Goal: Book appointment/travel/reservation

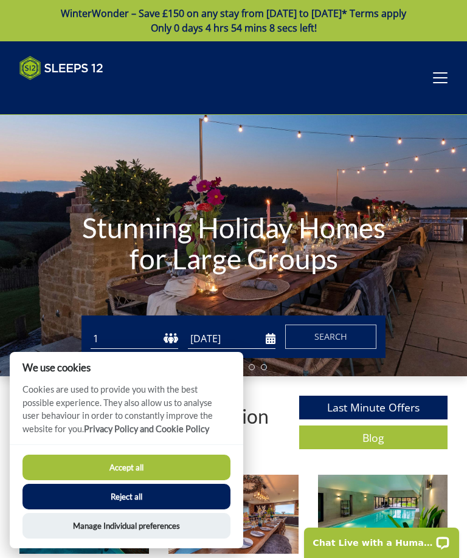
click at [134, 498] on button "Reject all" at bounding box center [126, 497] width 208 height 26
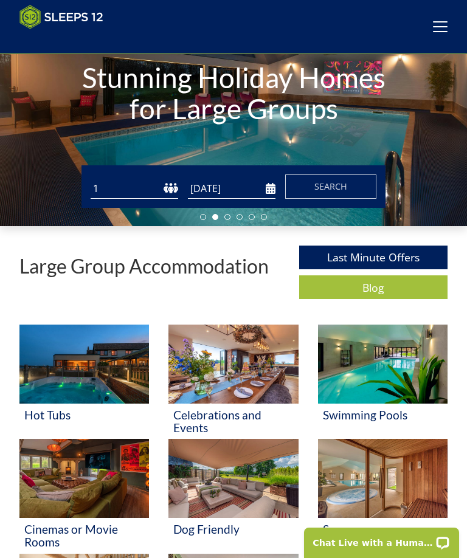
click at [139, 186] on select "1 2 3 4 5 6 7 8 9 10 11 12 13 14 15 16 17 18 19 20 21 22 23 24 25 26 27 28 29 3…" at bounding box center [135, 189] width 88 height 20
select select "12"
click at [270, 190] on input "[DATE]" at bounding box center [232, 189] width 88 height 20
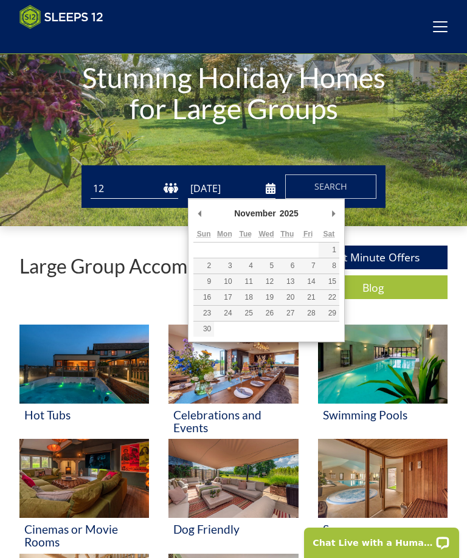
type input "18/11/2025"
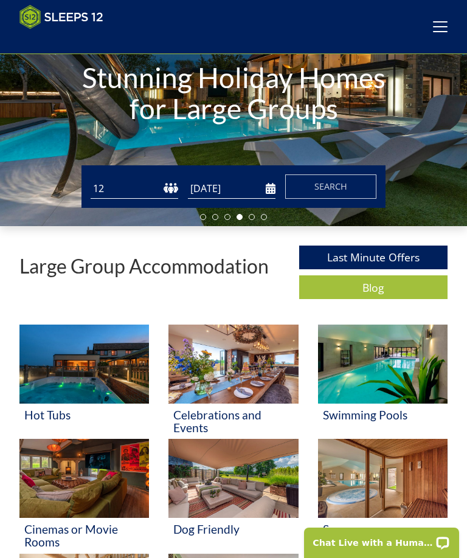
click at [340, 187] on span "Search" at bounding box center [330, 187] width 33 height 12
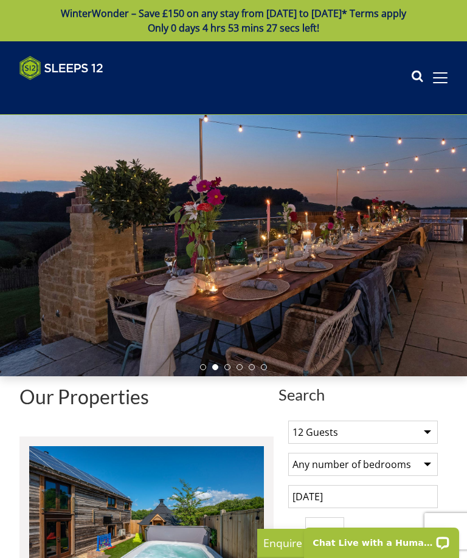
click at [332, 528] on input "number" at bounding box center [324, 528] width 39 height 23
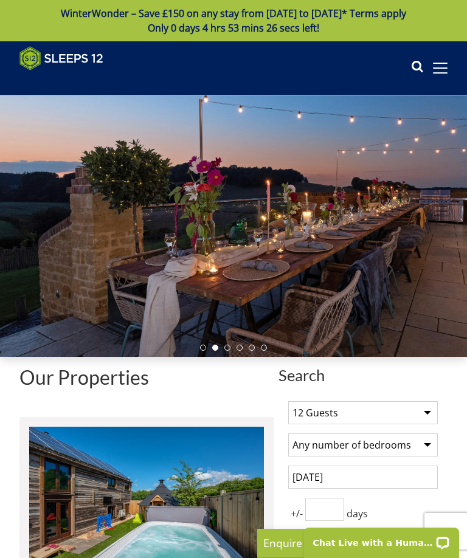
scroll to position [133, 0]
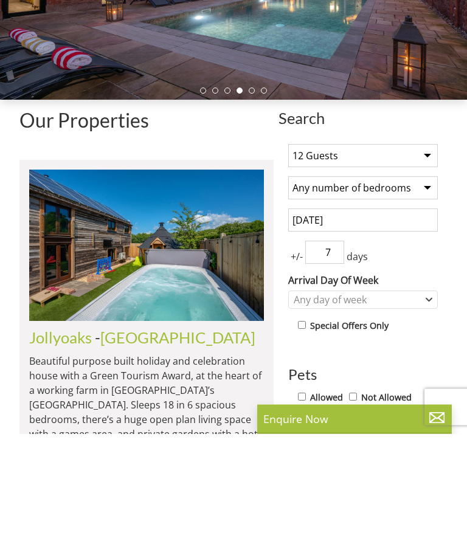
type input "7"
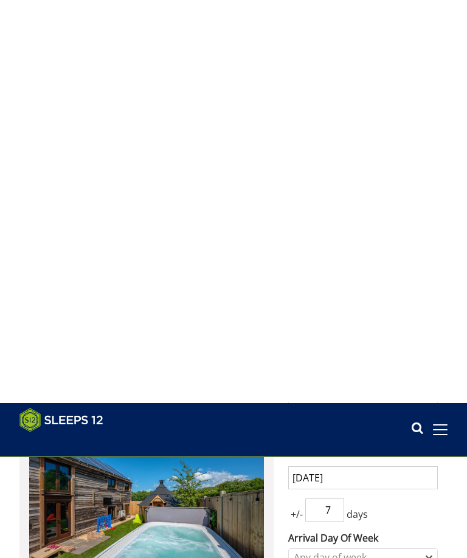
scroll to position [403, 0]
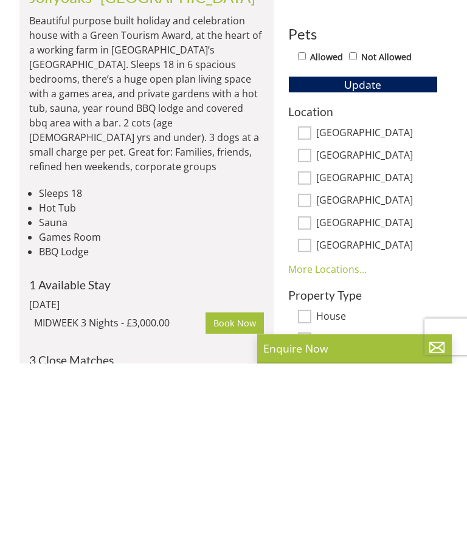
click at [202, 548] on h4 "3 Close Matches" at bounding box center [146, 554] width 235 height 13
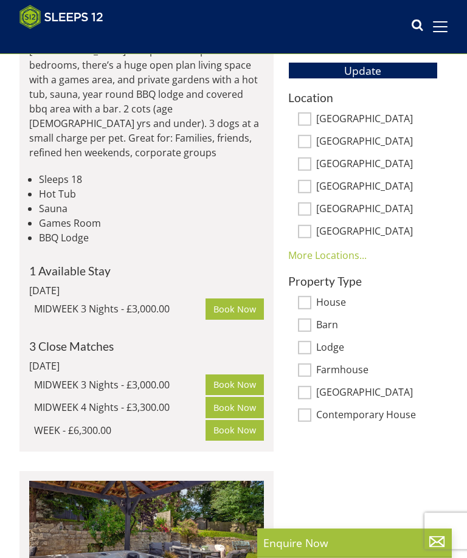
scroll to position [612, 0]
click at [308, 117] on input "Somerset" at bounding box center [304, 118] width 13 height 13
checkbox input "true"
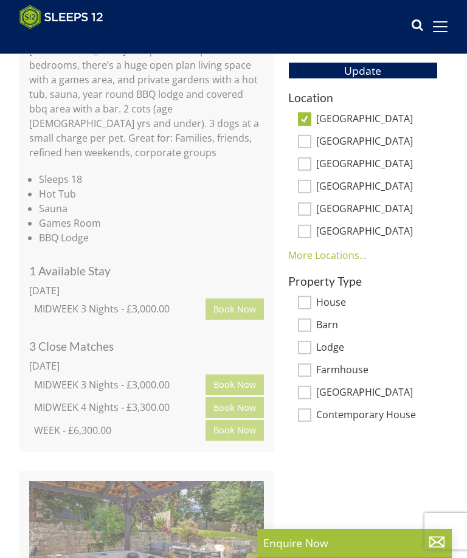
click at [311, 140] on input "Devon" at bounding box center [304, 141] width 13 height 13
checkbox input "true"
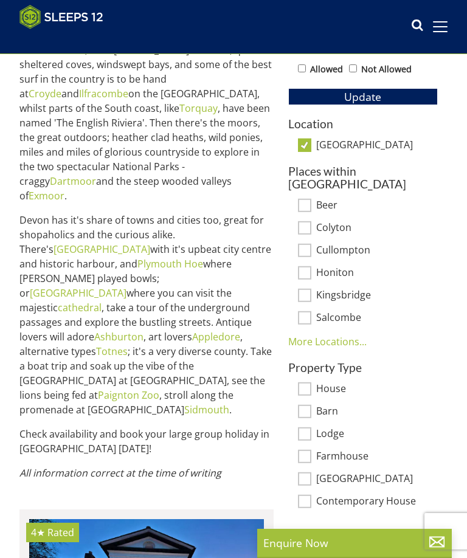
scroll to position [587, 0]
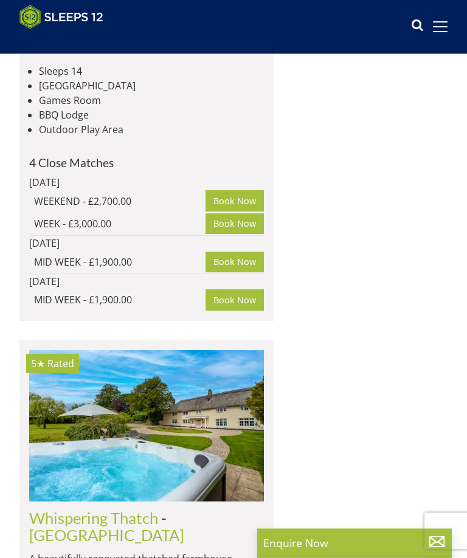
scroll to position [3073, 0]
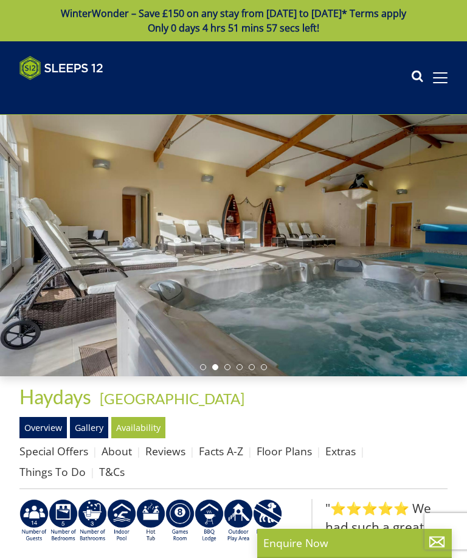
click at [215, 319] on div at bounding box center [233, 245] width 467 height 261
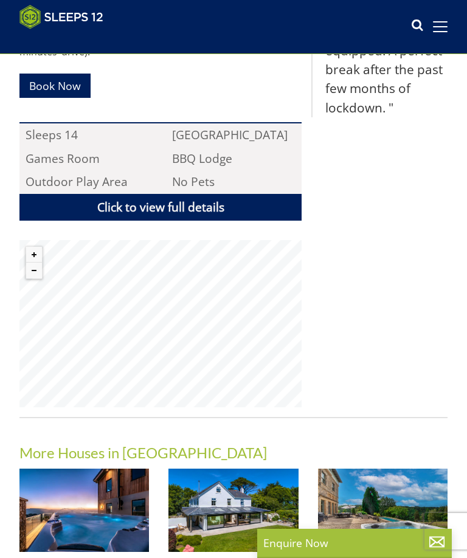
scroll to position [778, 0]
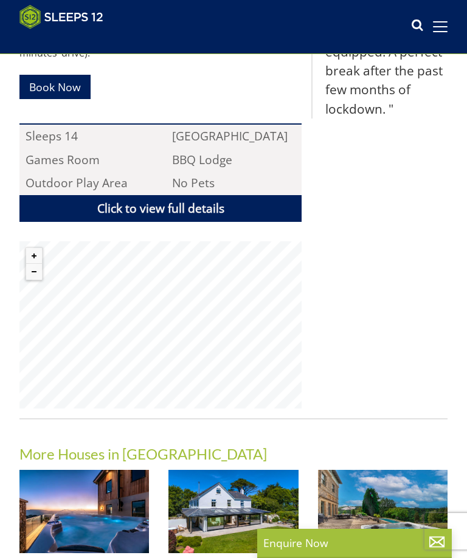
click at [170, 197] on link "Click to view full details" at bounding box center [160, 208] width 282 height 27
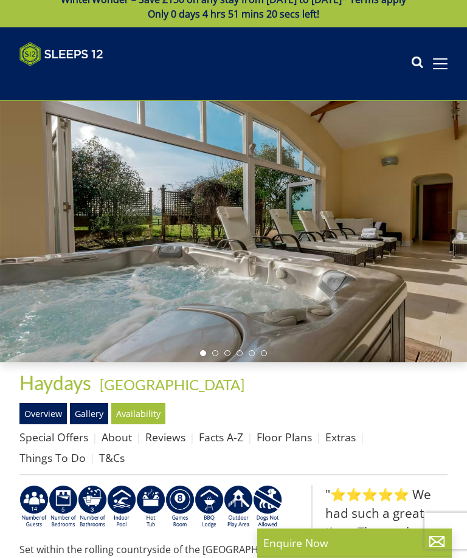
scroll to position [0, 0]
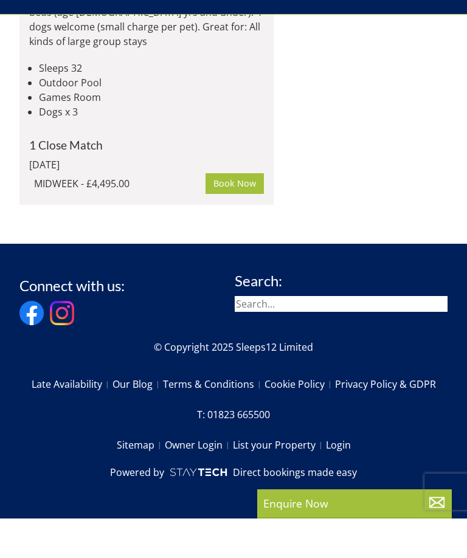
scroll to position [8637, 0]
